Goal: Task Accomplishment & Management: Manage account settings

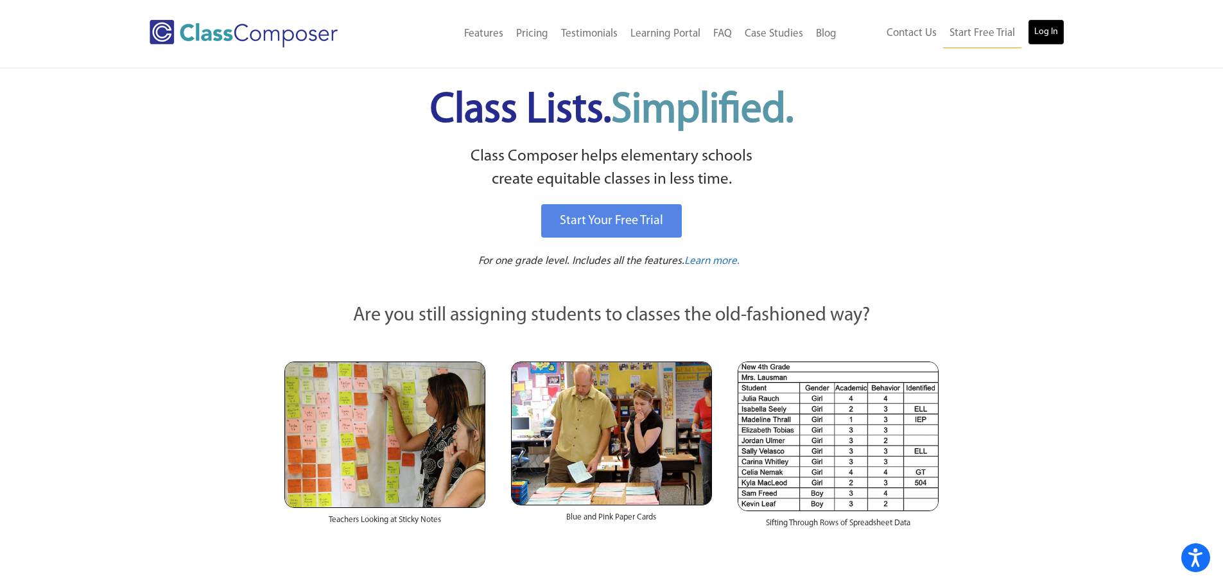
click at [1041, 31] on link "Log In" at bounding box center [1046, 32] width 37 height 26
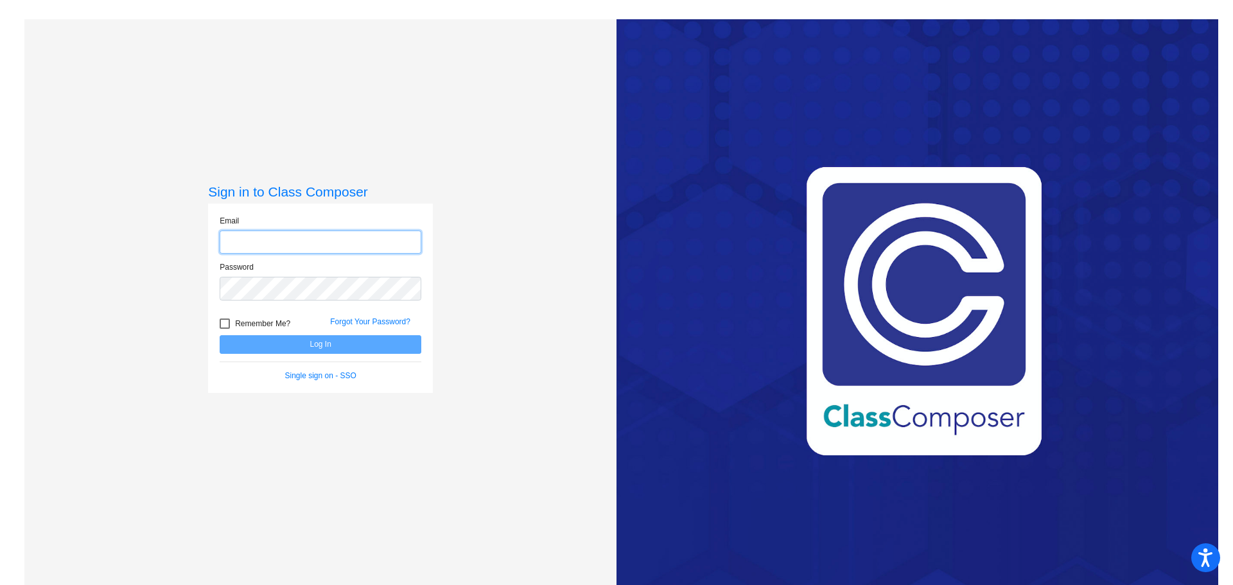
type input "lvirgilio@ceres.k12.ca.us"
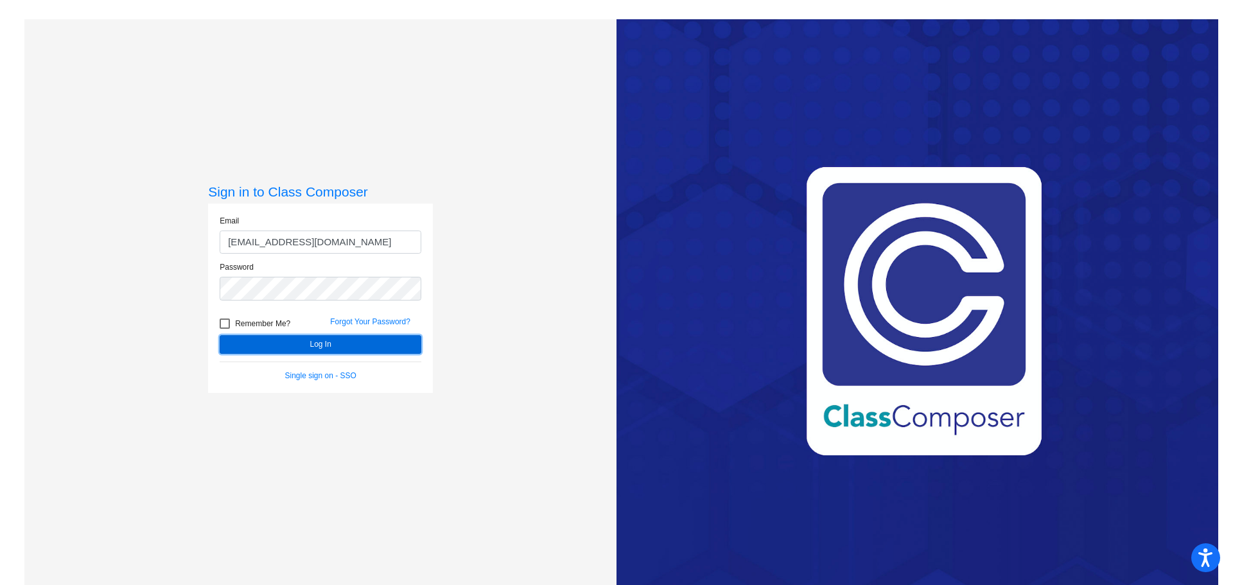
click at [317, 342] on button "Log In" at bounding box center [321, 344] width 202 height 19
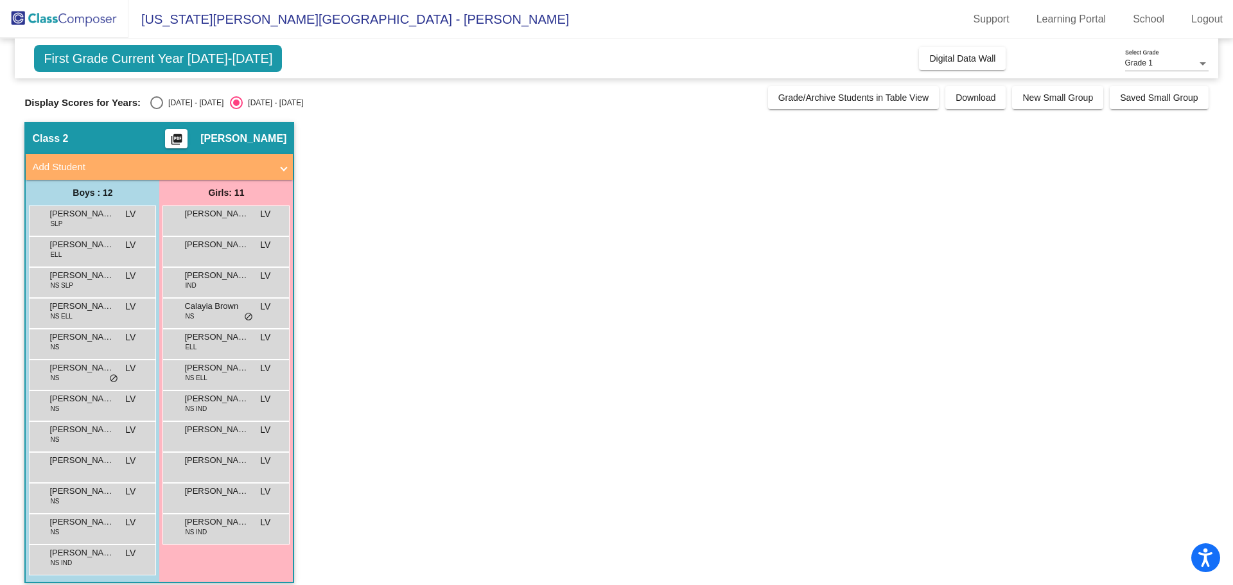
click at [15, 17] on img at bounding box center [64, 19] width 128 height 38
click at [53, 57] on span "First Grade Current Year 2025-2026" at bounding box center [158, 58] width 248 height 27
click at [168, 21] on span "Virginia Parks Elementary School - Linda" at bounding box center [348, 19] width 440 height 21
click at [158, 101] on div "Select an option" at bounding box center [156, 102] width 13 height 13
click at [157, 109] on input "2024 - 2025" at bounding box center [156, 109] width 1 height 1
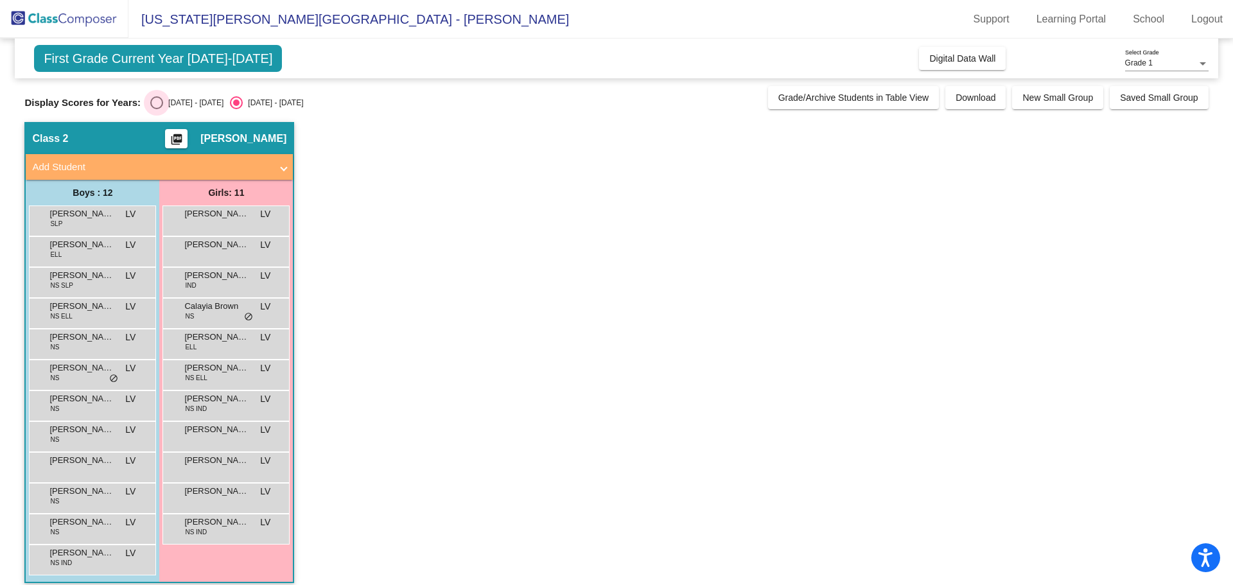
radio input "true"
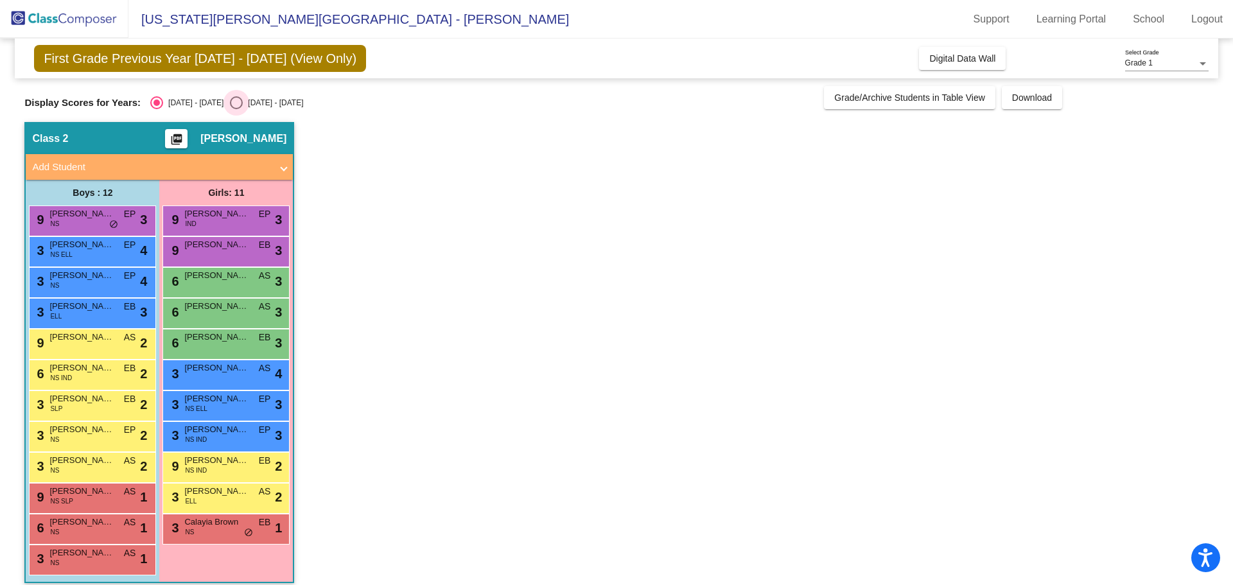
click at [230, 99] on div "Select an option" at bounding box center [236, 102] width 13 height 13
click at [236, 109] on input "2025 - 2026" at bounding box center [236, 109] width 1 height 1
radio input "true"
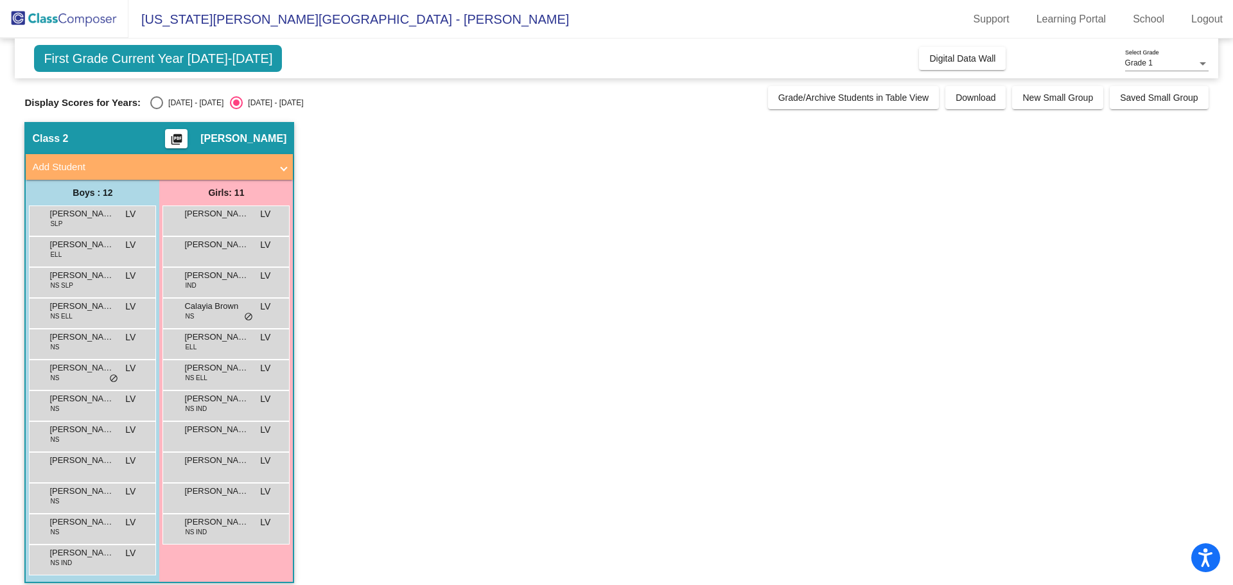
click at [284, 164] on span at bounding box center [283, 167] width 5 height 15
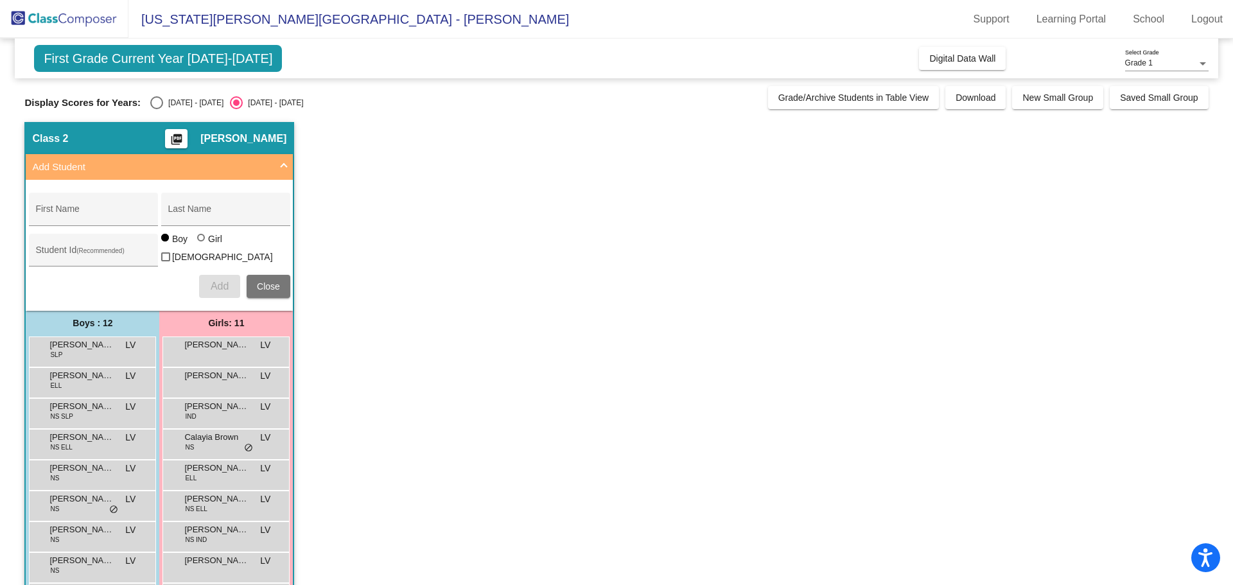
click at [259, 281] on span "Close" at bounding box center [268, 286] width 23 height 10
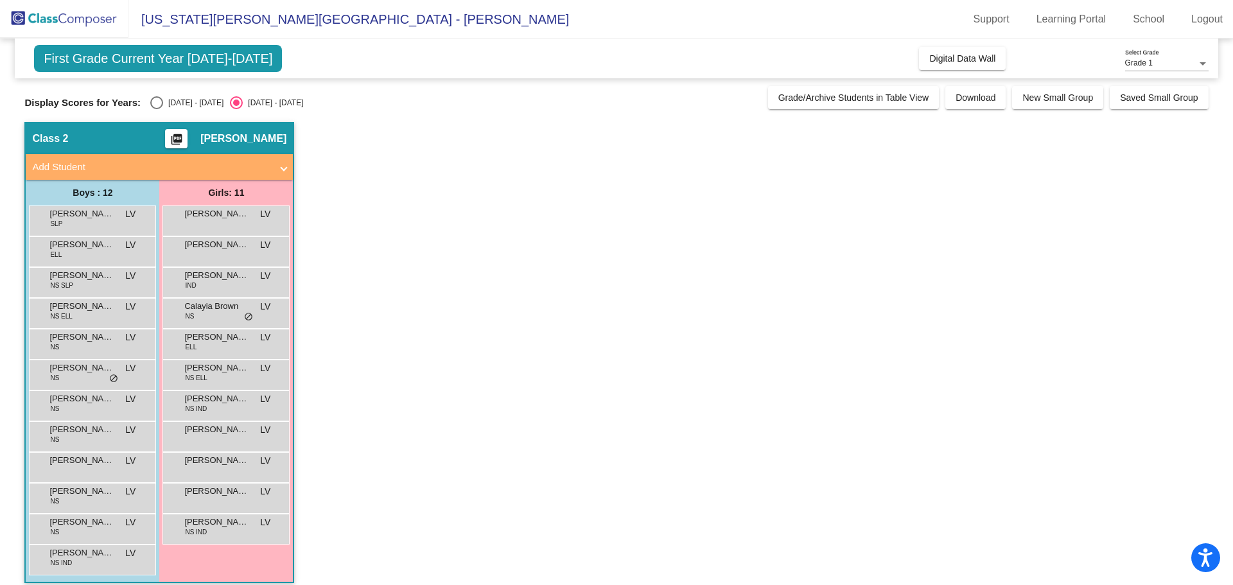
click at [184, 137] on mat-icon "picture_as_pdf" at bounding box center [176, 142] width 15 height 18
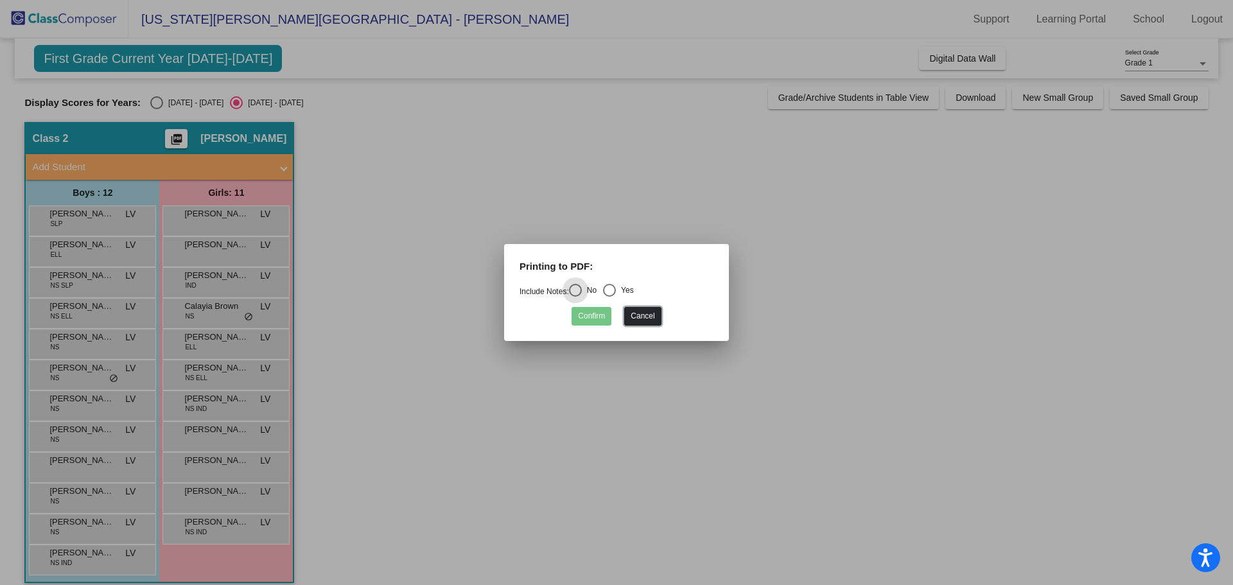
click at [645, 315] on button "Cancel" at bounding box center [642, 316] width 37 height 19
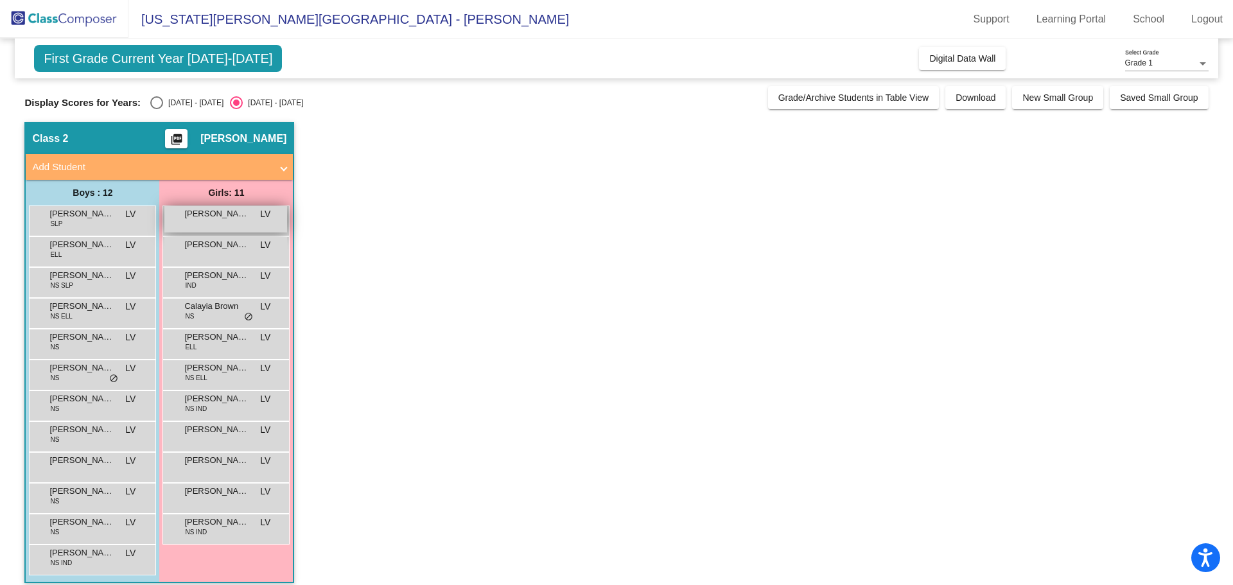
click at [194, 213] on span "Alyssa Navarro" at bounding box center [216, 213] width 64 height 13
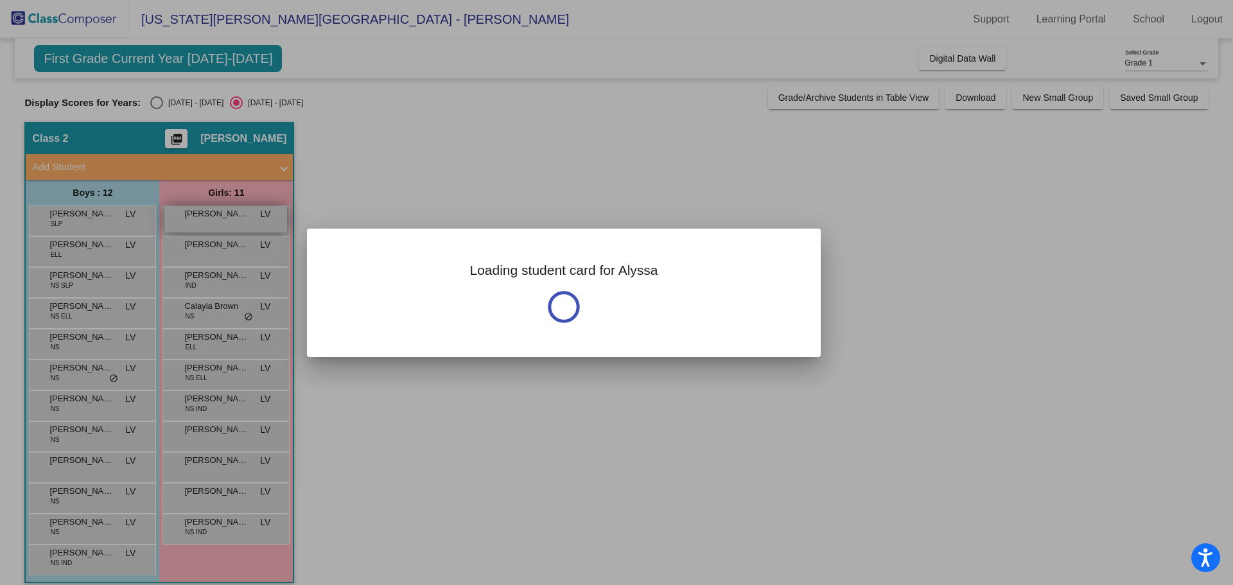
click at [194, 213] on div at bounding box center [616, 292] width 1233 height 585
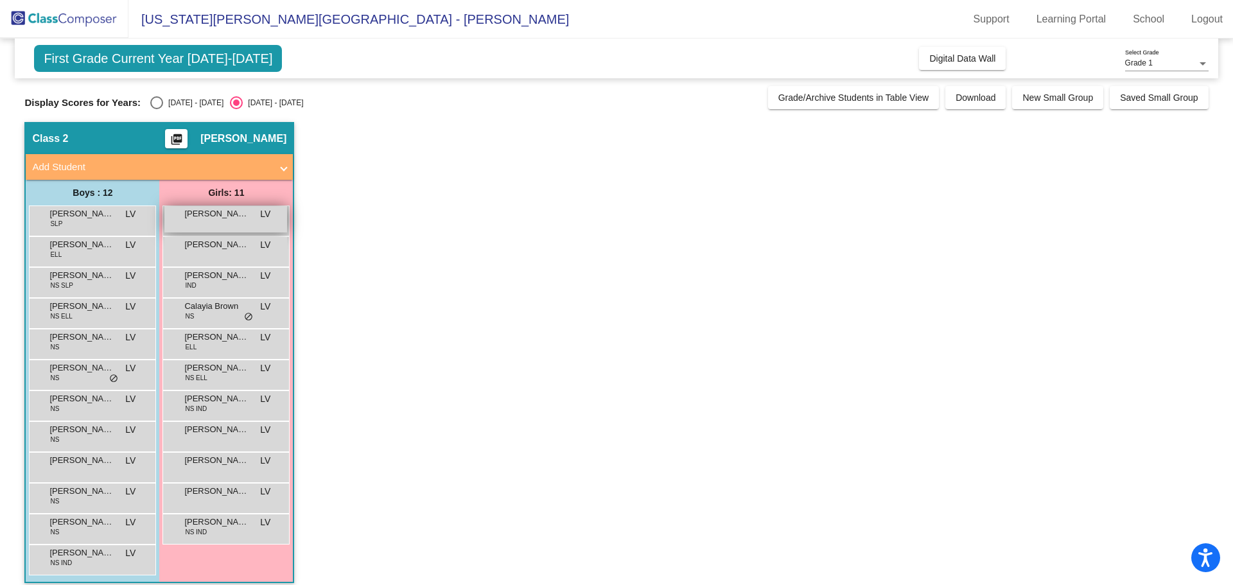
click at [194, 213] on span "Alyssa Navarro" at bounding box center [216, 213] width 64 height 13
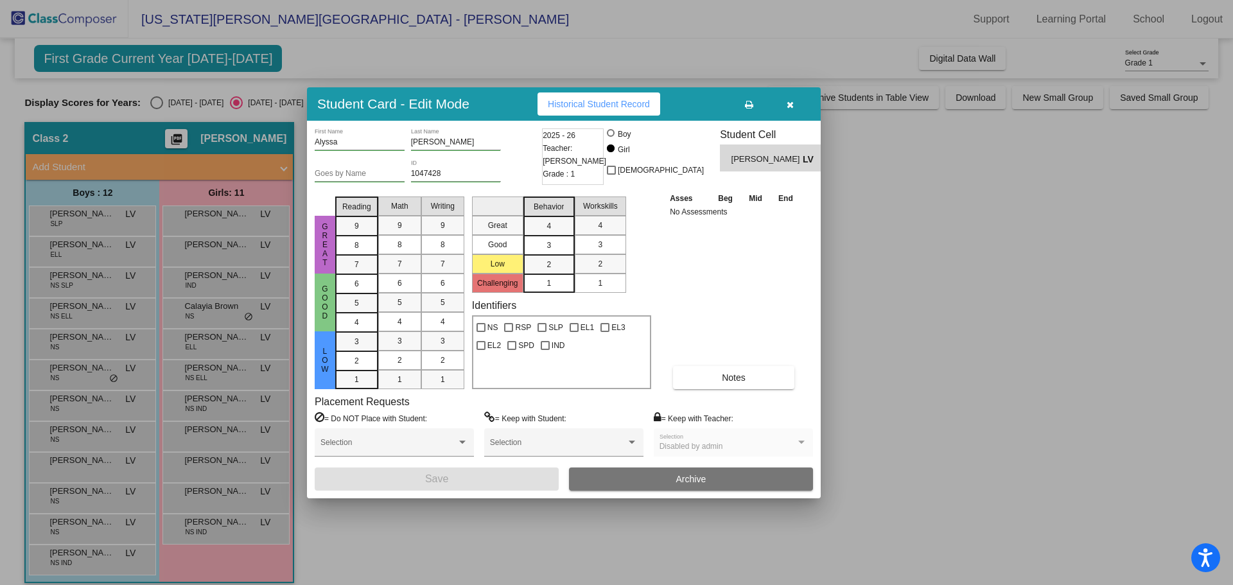
click at [788, 101] on icon "button" at bounding box center [789, 104] width 7 height 9
